Goal: Transaction & Acquisition: Purchase product/service

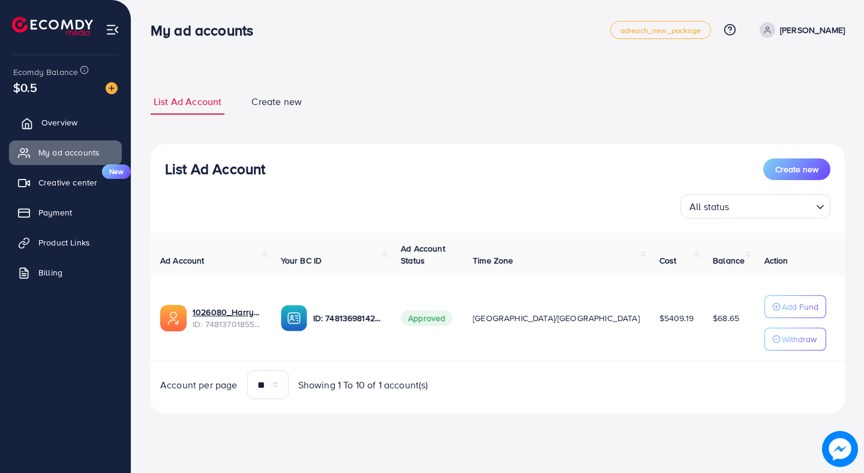
click at [64, 121] on span "Overview" at bounding box center [59, 122] width 36 height 12
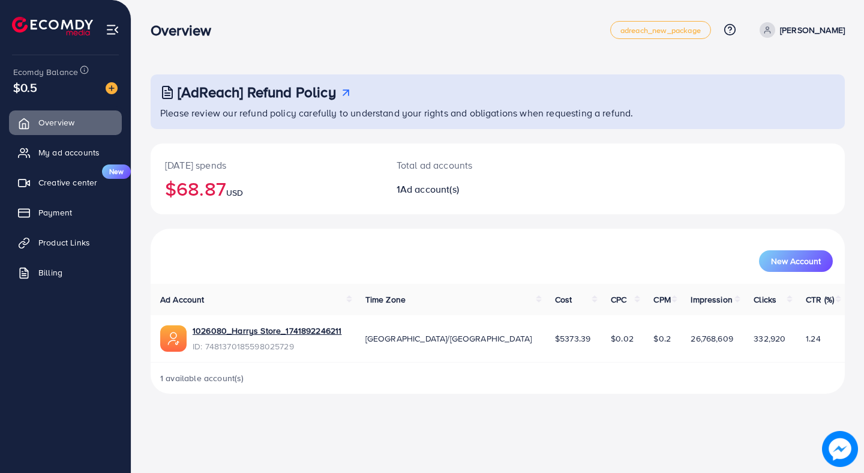
click at [393, 91] on div "[AdReach] Refund Policy" at bounding box center [498, 91] width 677 height 17
click at [238, 52] on div "[AdReach] Refund Policy Please review our refund policy carefully to understand…" at bounding box center [497, 206] width 732 height 413
click at [56, 161] on link "My ad accounts" at bounding box center [65, 152] width 113 height 24
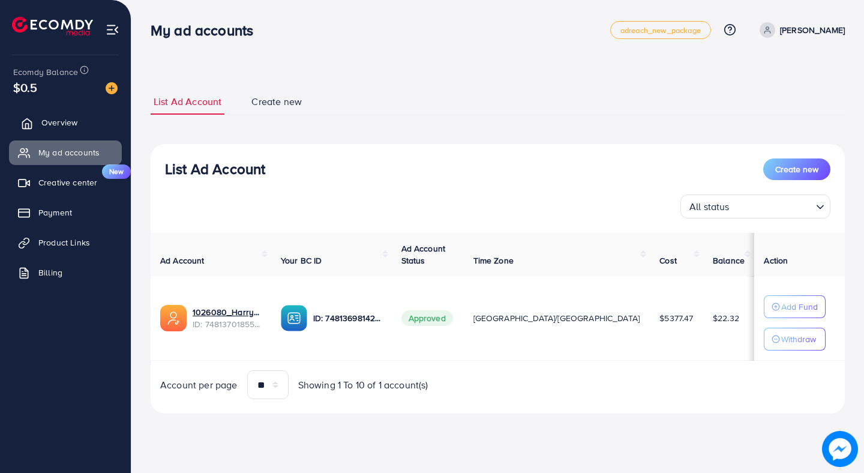
click at [75, 127] on span "Overview" at bounding box center [59, 122] width 36 height 12
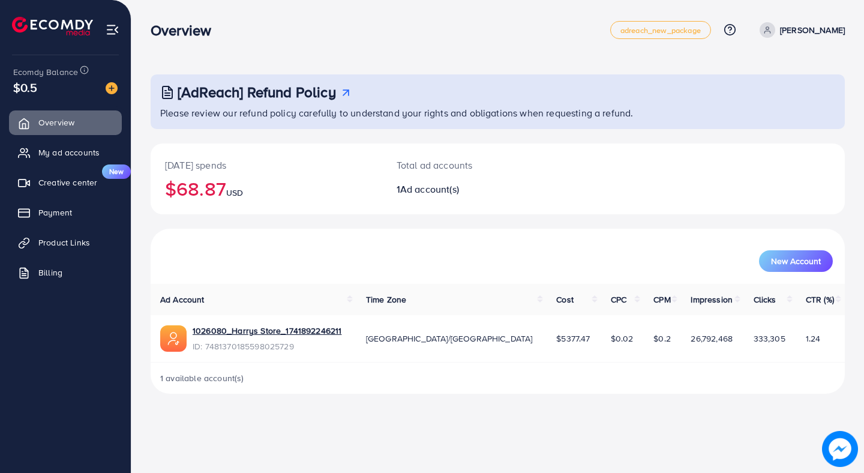
click at [115, 89] on img at bounding box center [112, 88] width 12 height 12
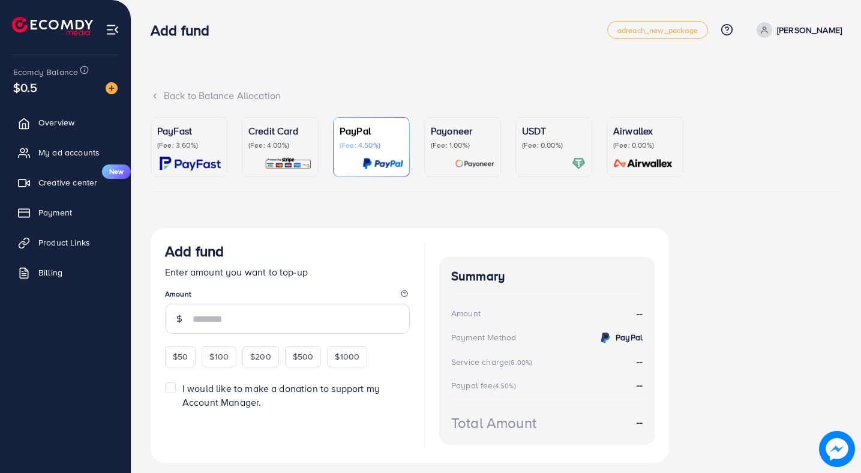
click at [195, 155] on div "PayFast (Fee: 3.60%)" at bounding box center [189, 147] width 64 height 47
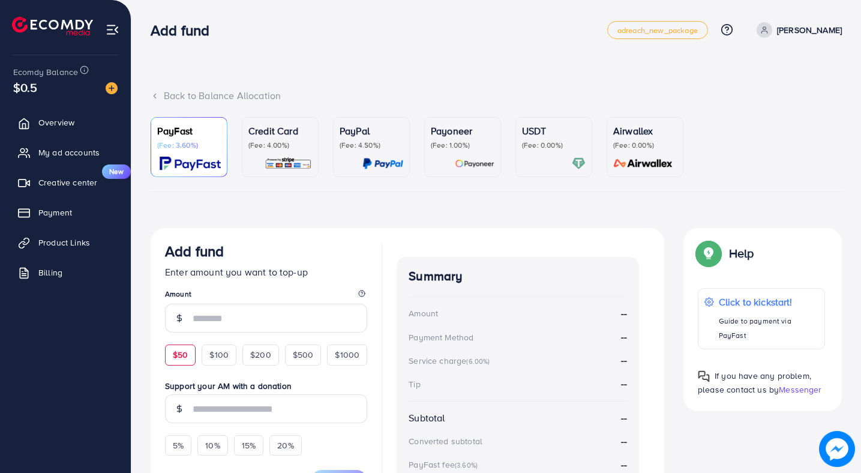
click at [181, 347] on div "$50" at bounding box center [180, 354] width 31 height 20
type input "**"
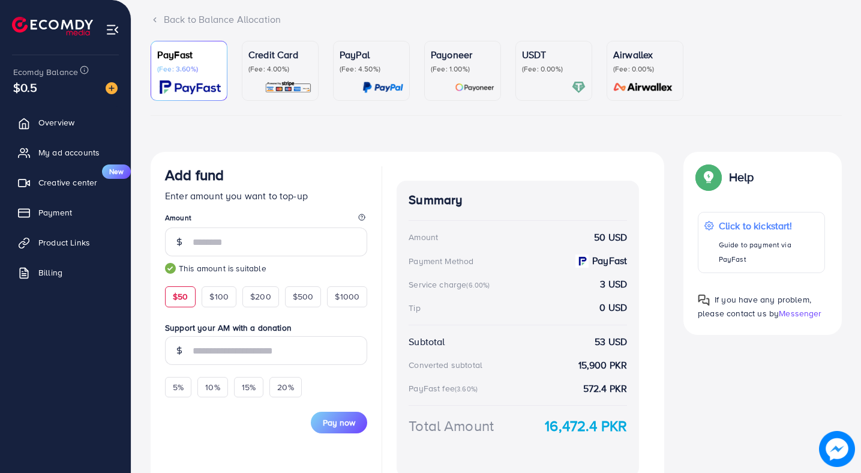
scroll to position [138, 0]
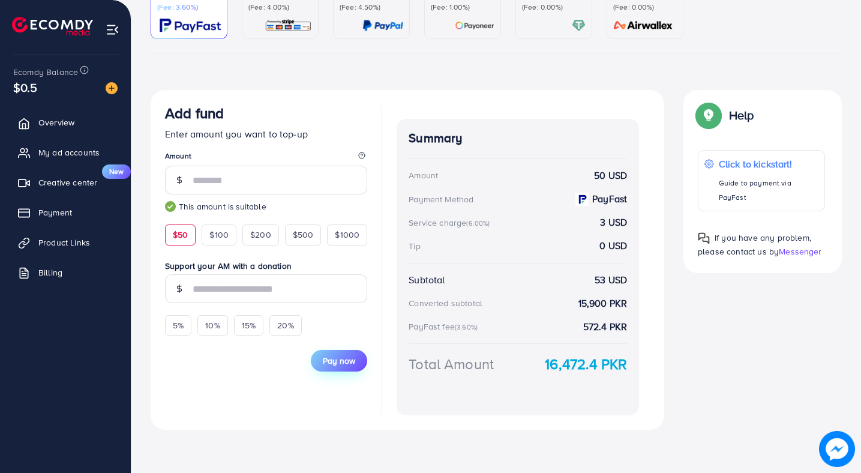
click at [328, 360] on span "Pay now" at bounding box center [339, 360] width 32 height 12
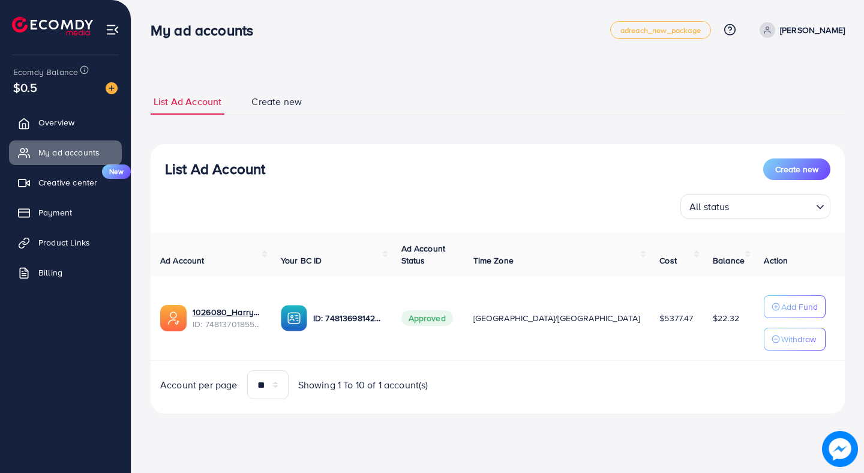
click at [793, 23] on p "[PERSON_NAME]" at bounding box center [812, 30] width 65 height 14
click at [762, 65] on span "Profile" at bounding box center [770, 71] width 28 height 14
select select "********"
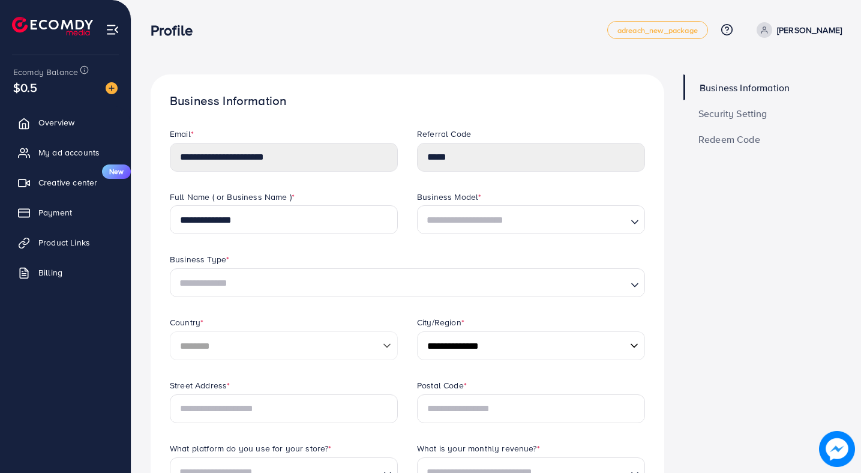
click at [123, 154] on li "My ad accounts" at bounding box center [65, 152] width 131 height 24
click at [115, 152] on link "My ad accounts" at bounding box center [65, 152] width 113 height 24
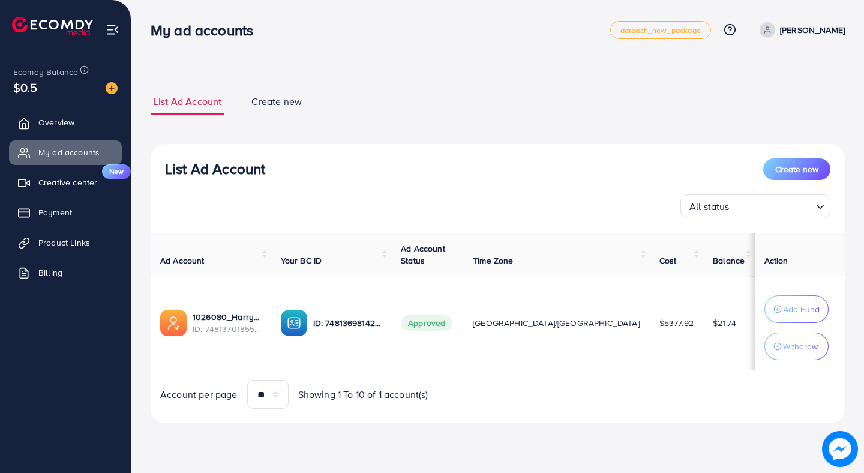
click at [116, 90] on img at bounding box center [112, 88] width 12 height 12
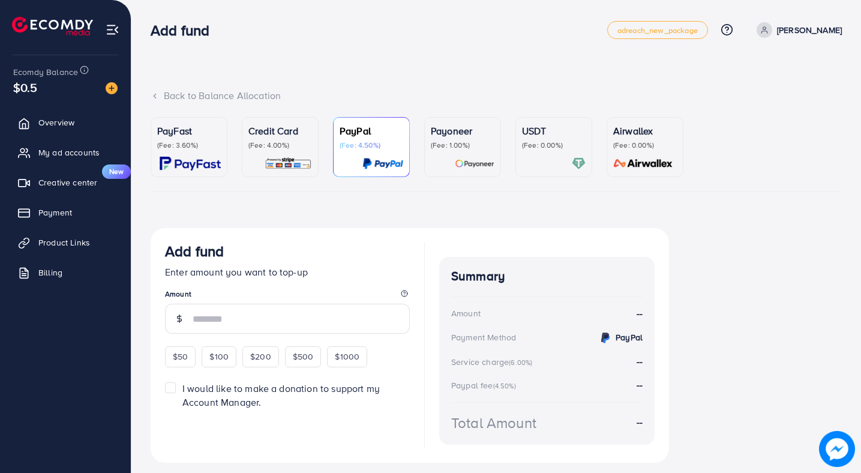
click at [170, 144] on p "(Fee: 3.60%)" at bounding box center [189, 145] width 64 height 10
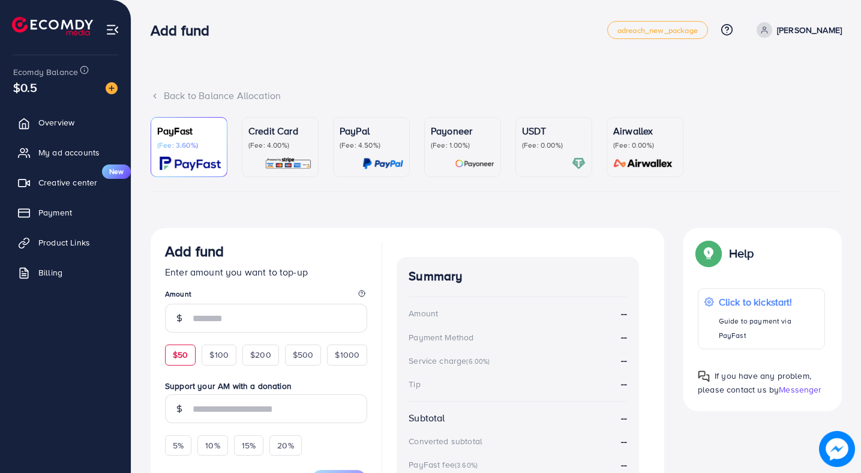
click at [181, 362] on div "$50" at bounding box center [180, 354] width 31 height 20
type input "**"
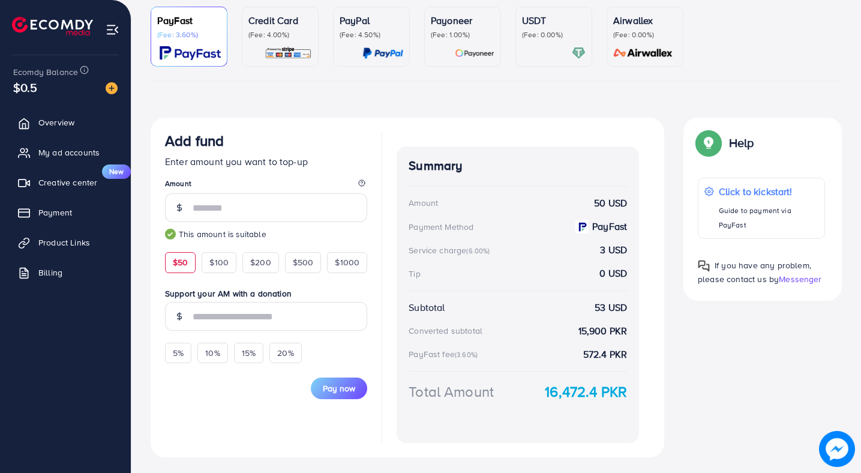
scroll to position [138, 0]
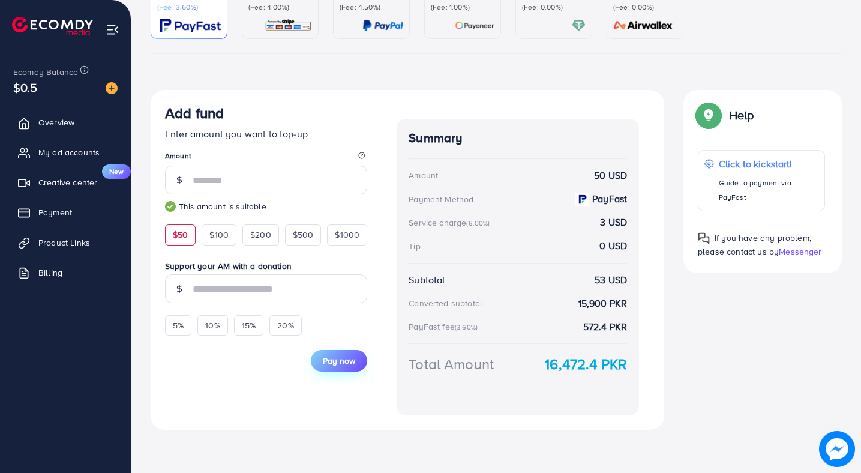
click at [324, 367] on button "Pay now" at bounding box center [339, 361] width 56 height 22
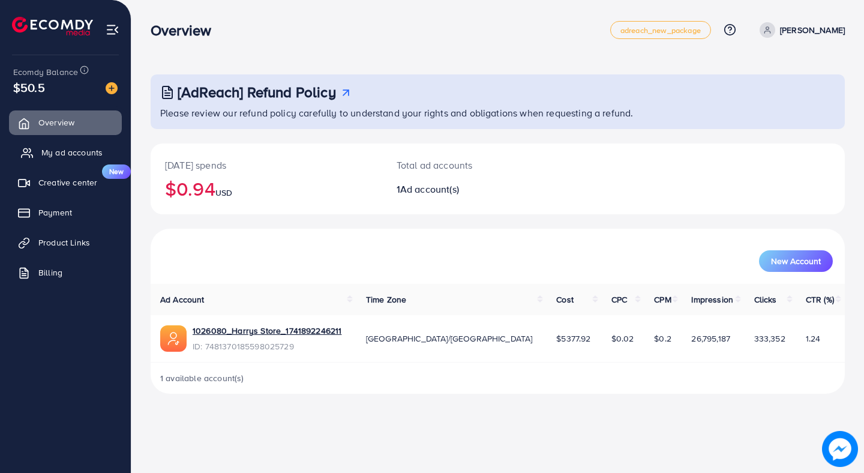
click at [83, 154] on span "My ad accounts" at bounding box center [71, 152] width 61 height 12
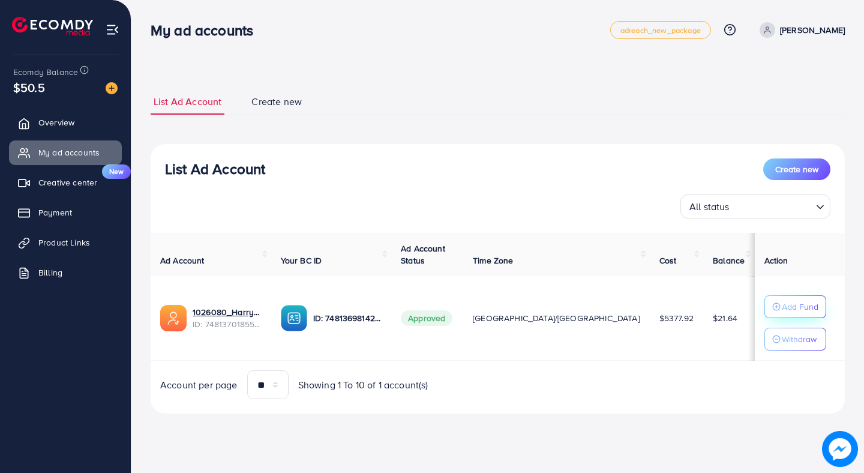
click at [797, 312] on button "Add Fund" at bounding box center [795, 306] width 62 height 23
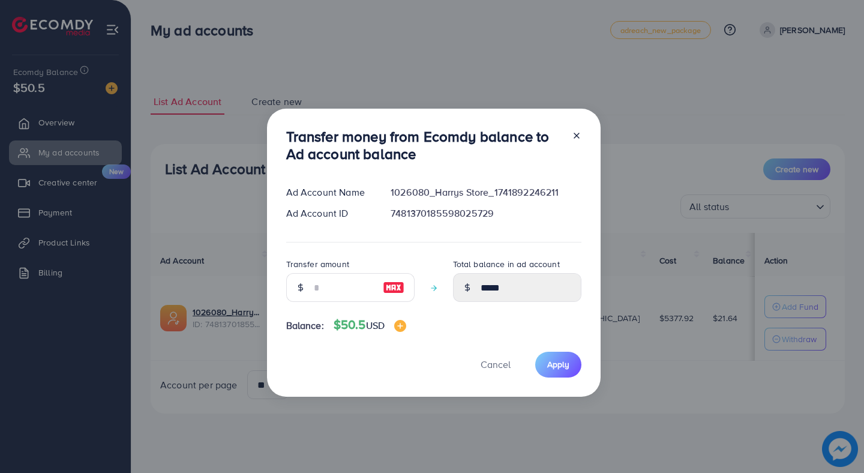
click at [392, 288] on img at bounding box center [394, 287] width 22 height 14
type input "**"
type input "*****"
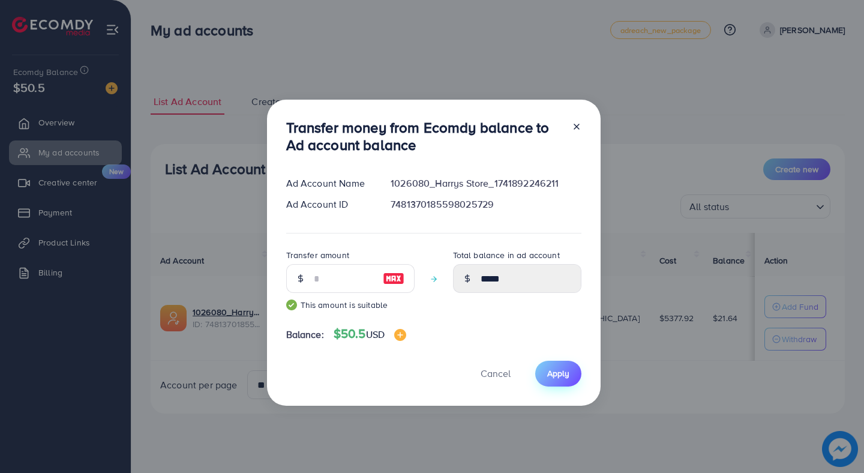
click at [567, 376] on button "Apply" at bounding box center [558, 373] width 46 height 26
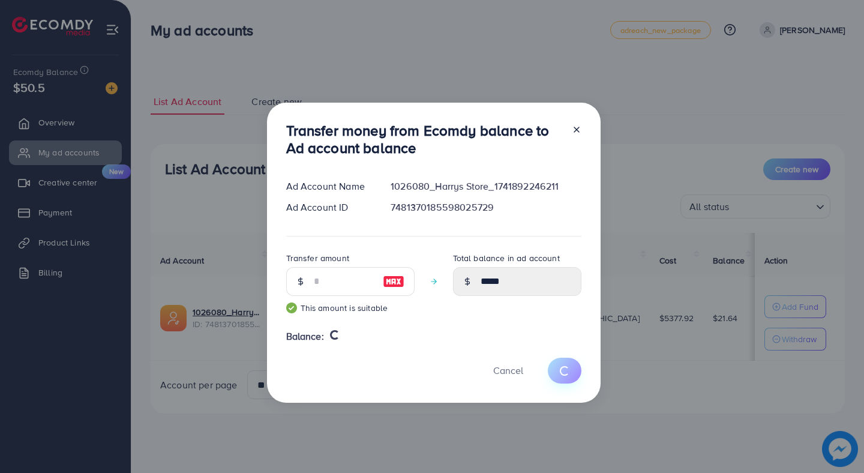
type input "*****"
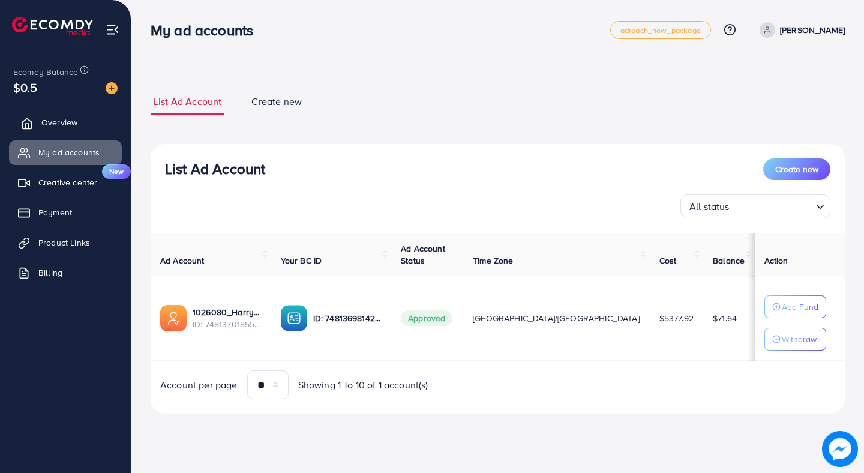
click at [74, 126] on span "Overview" at bounding box center [59, 122] width 36 height 12
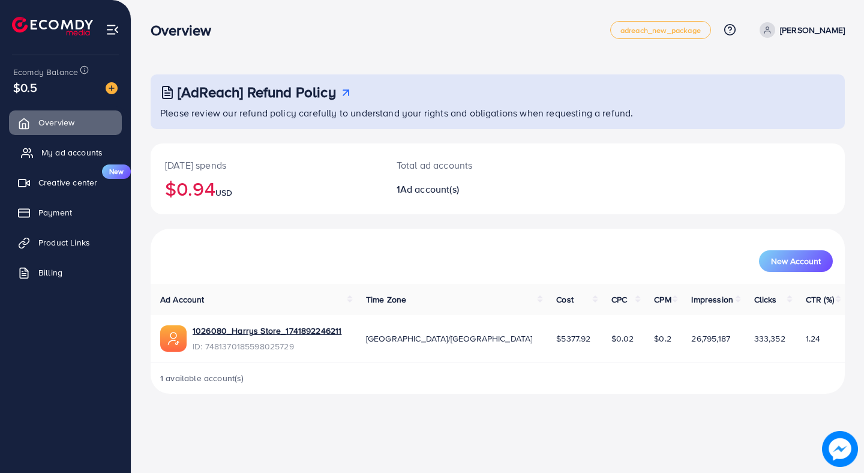
click at [73, 142] on link "My ad accounts" at bounding box center [65, 152] width 113 height 24
